Goal: Information Seeking & Learning: Learn about a topic

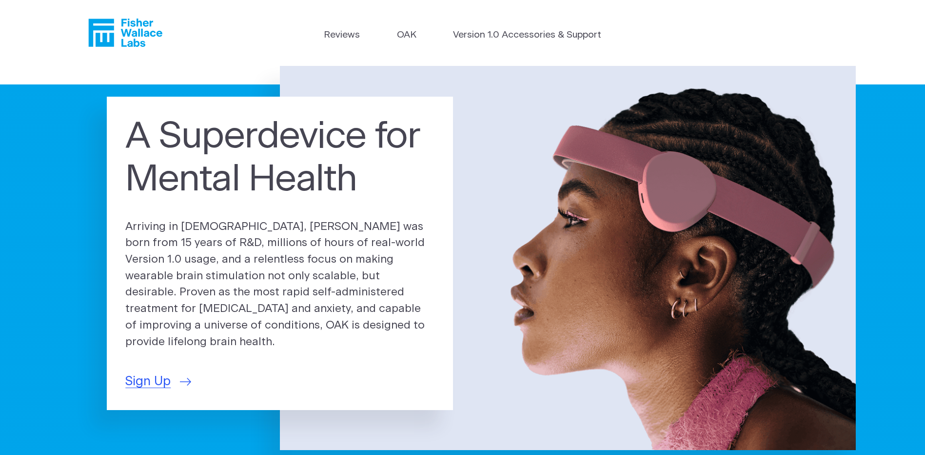
click at [135, 30] on icon "Fisher Wallace" at bounding box center [125, 33] width 74 height 28
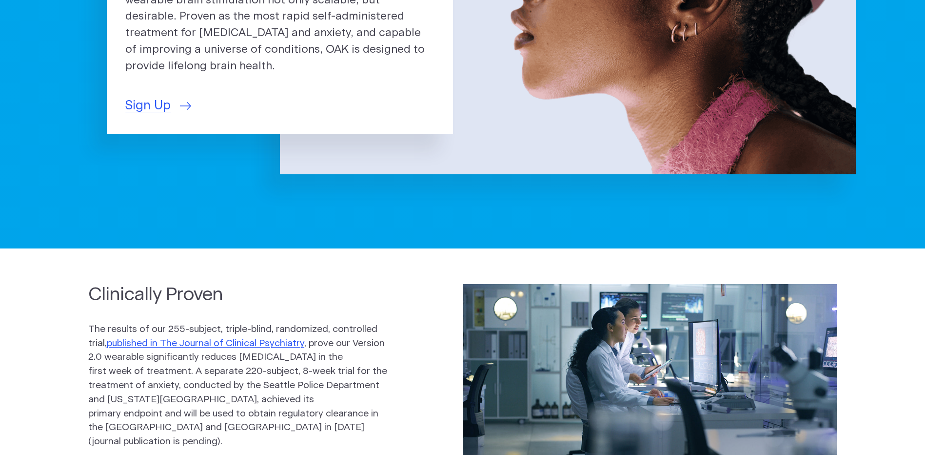
scroll to position [98, 0]
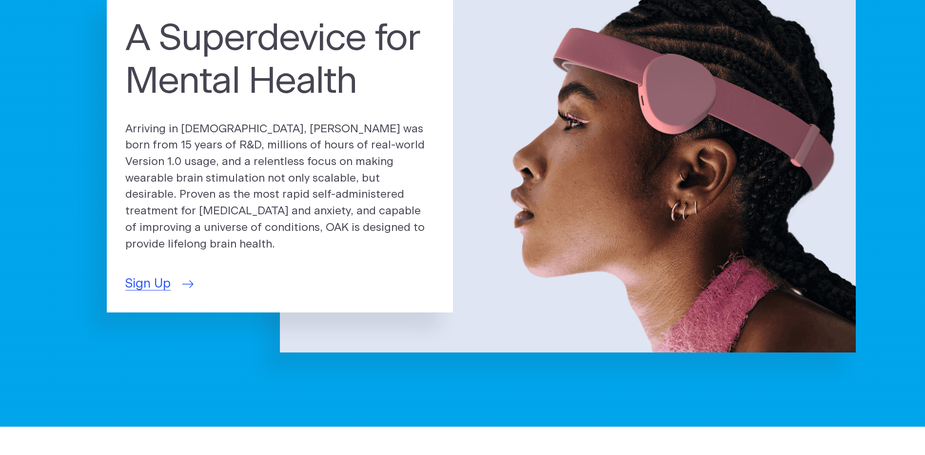
click at [148, 277] on span "Sign Up" at bounding box center [147, 283] width 45 height 19
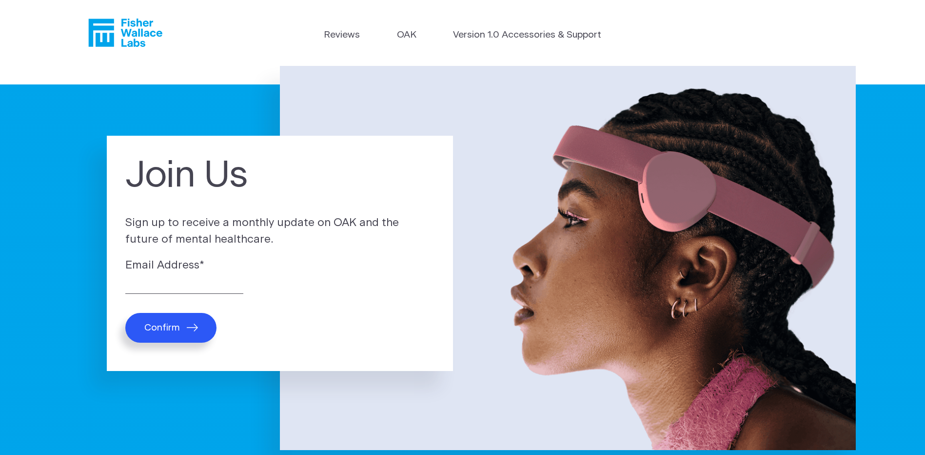
click at [437, 151] on div "Join Us Sign up to receive a monthly update on OAK and the future of mental hea…" at bounding box center [280, 253] width 346 height 235
click at [339, 40] on link "Reviews" at bounding box center [342, 35] width 36 height 14
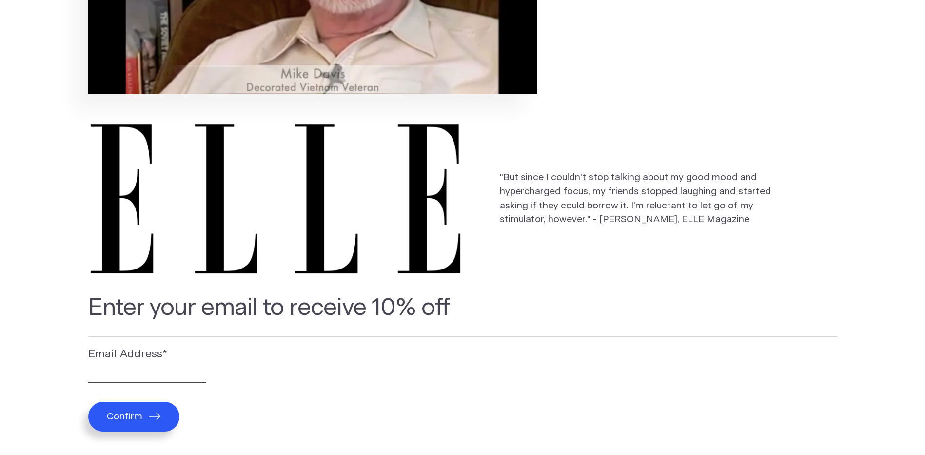
scroll to position [1263, 0]
